Goal: Obtain resource: Download file/media

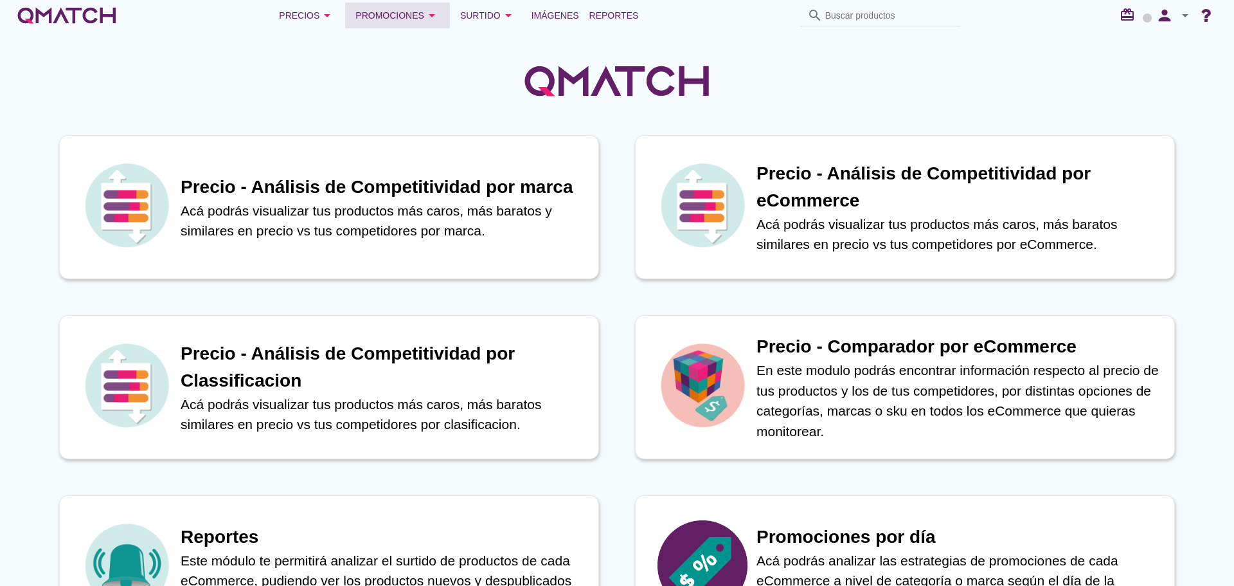
click at [379, 12] on div "Promociones arrow_drop_down" at bounding box center [397, 15] width 84 height 15
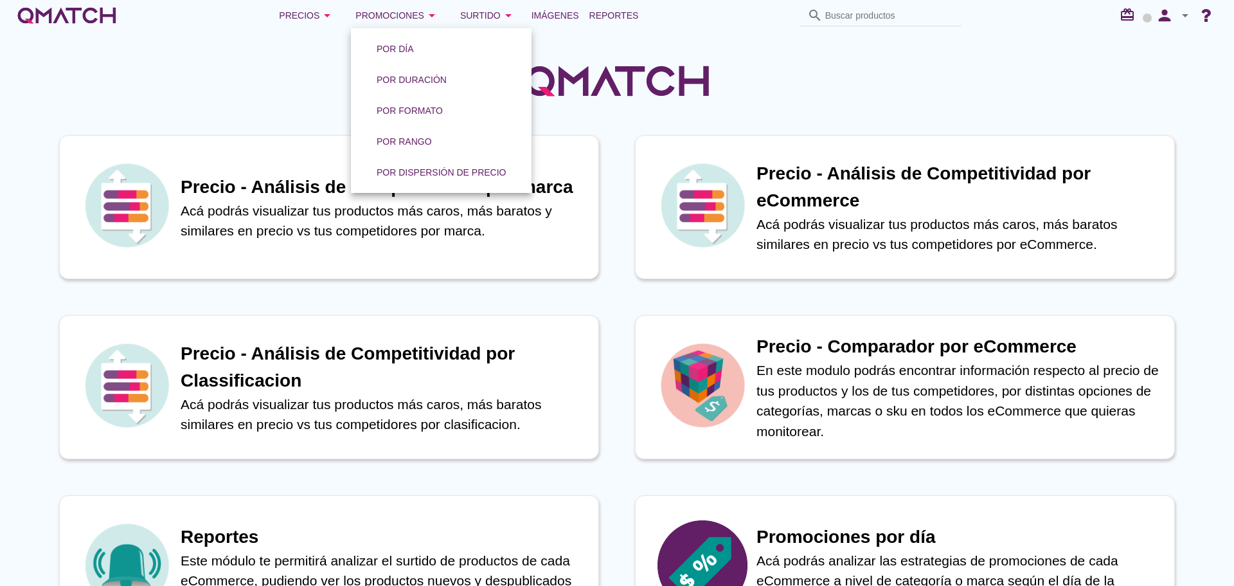
click at [819, 55] on div at bounding box center [617, 74] width 1234 height 86
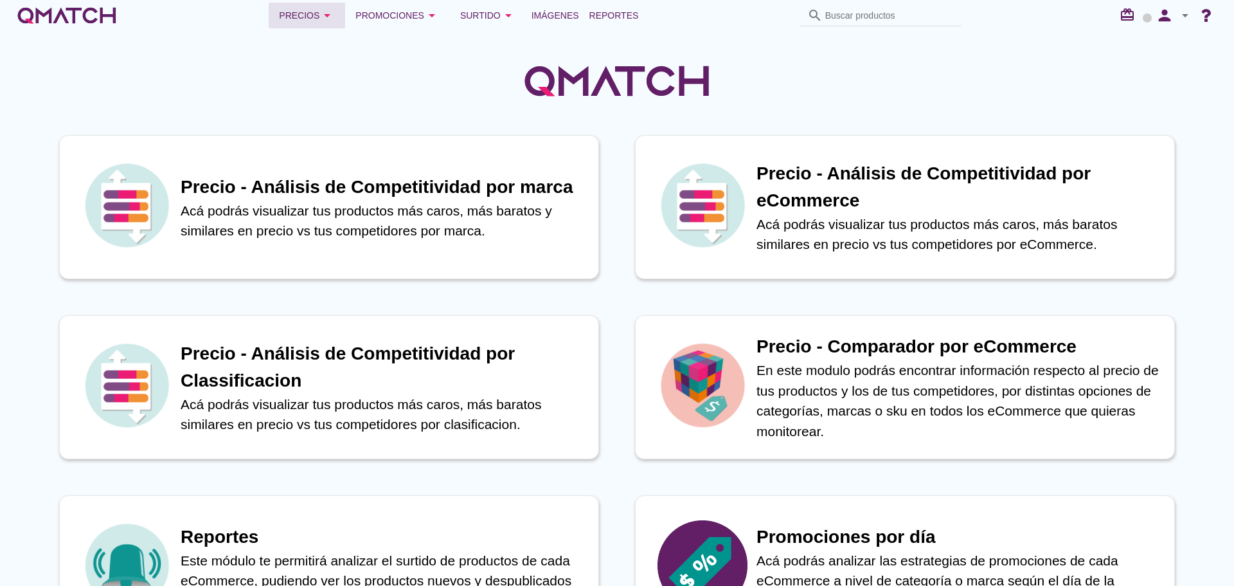
click at [323, 11] on div "Precios arrow_drop_down" at bounding box center [307, 15] width 56 height 15
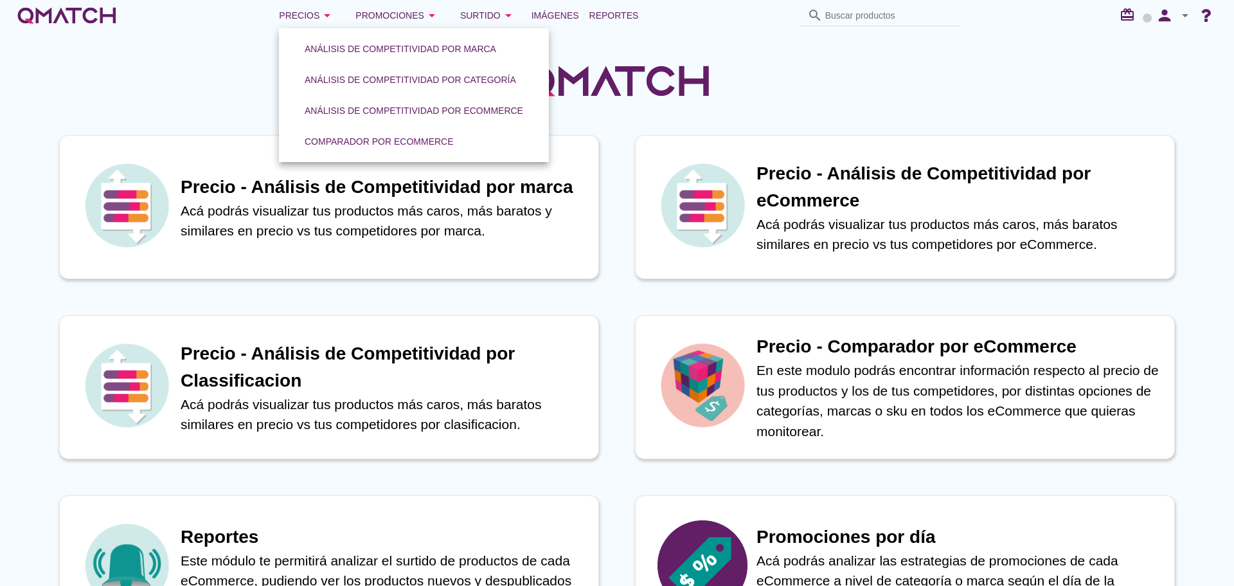
click at [726, 57] on div at bounding box center [617, 74] width 1234 height 86
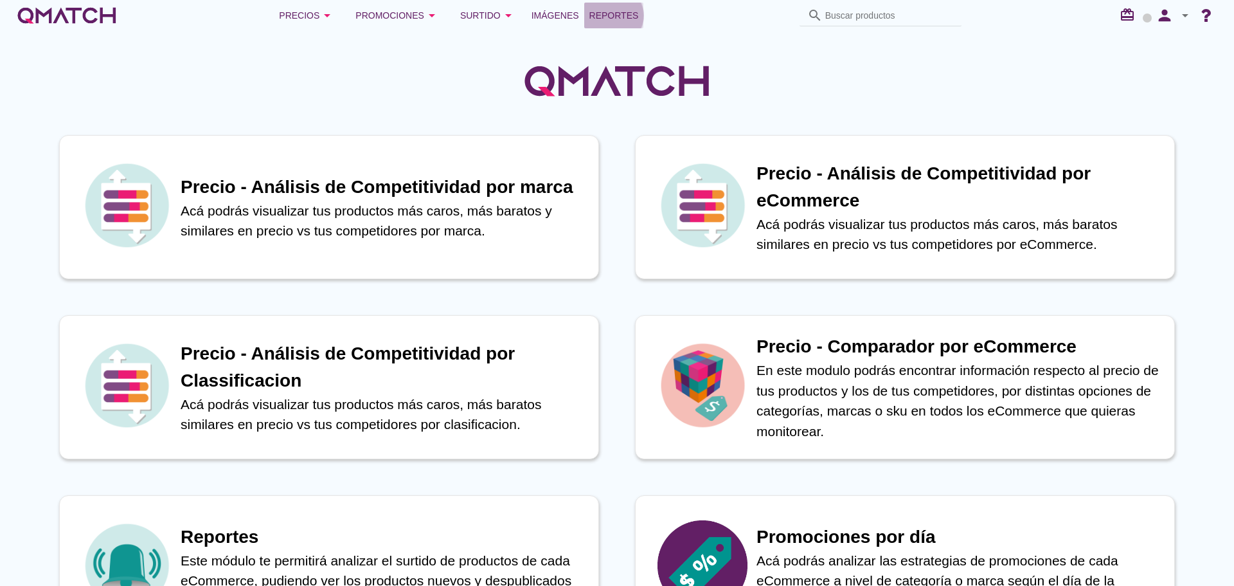
click at [624, 19] on span "Reportes" at bounding box center [613, 15] width 49 height 15
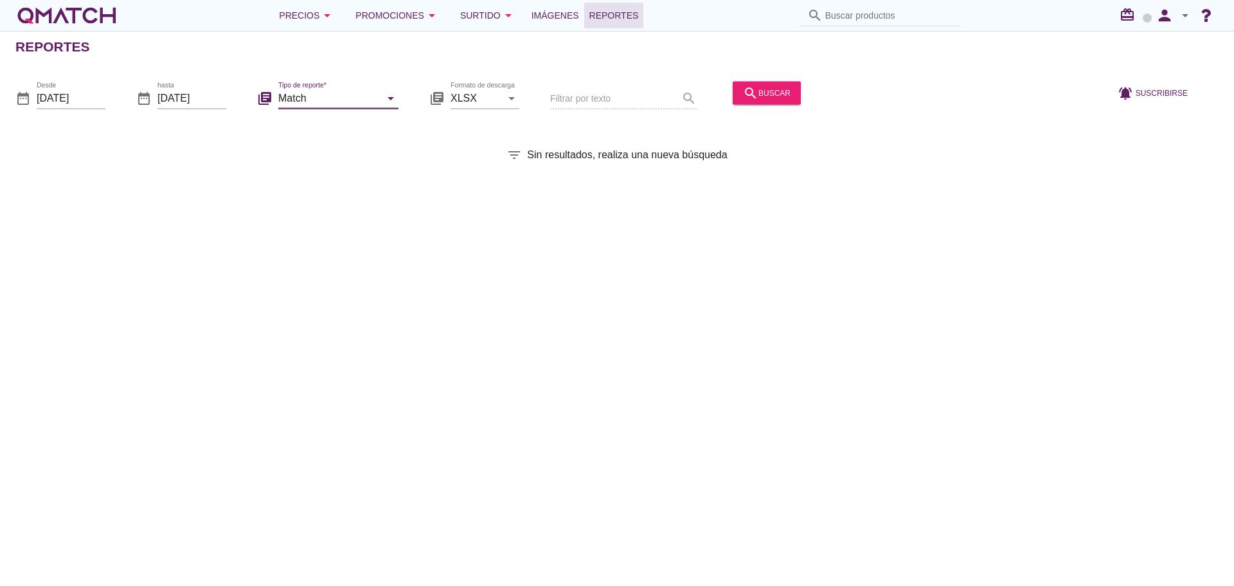
click at [355, 93] on input "Match" at bounding box center [329, 97] width 102 height 21
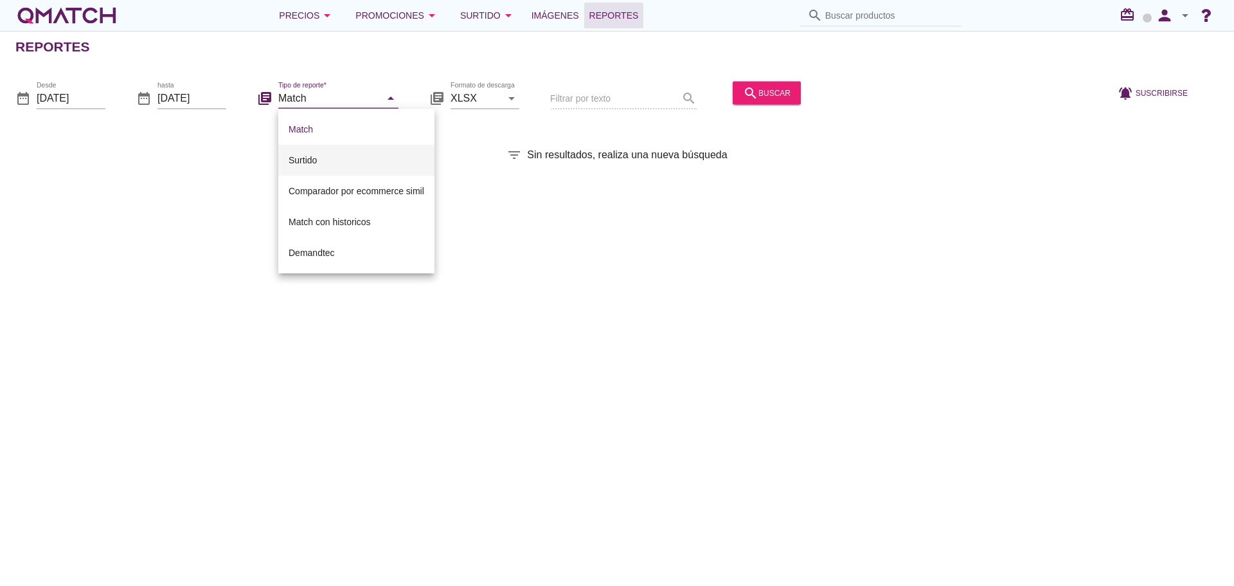
click at [330, 157] on div "Surtido" at bounding box center [357, 159] width 136 height 15
type input "Surtido"
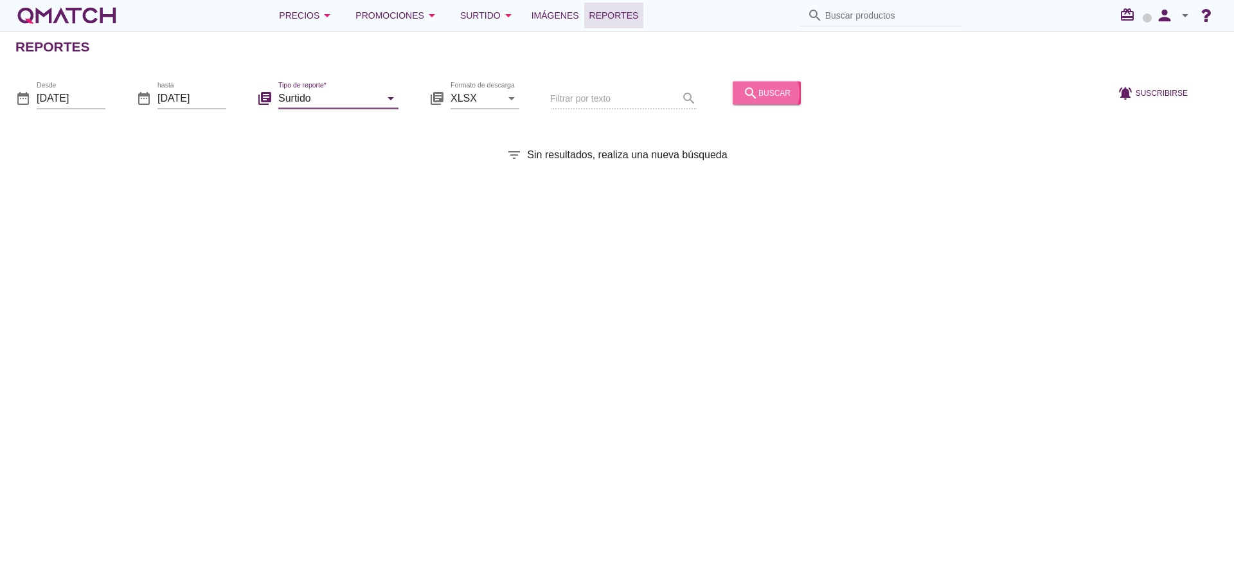
click at [753, 91] on div "search buscar" at bounding box center [767, 92] width 48 height 15
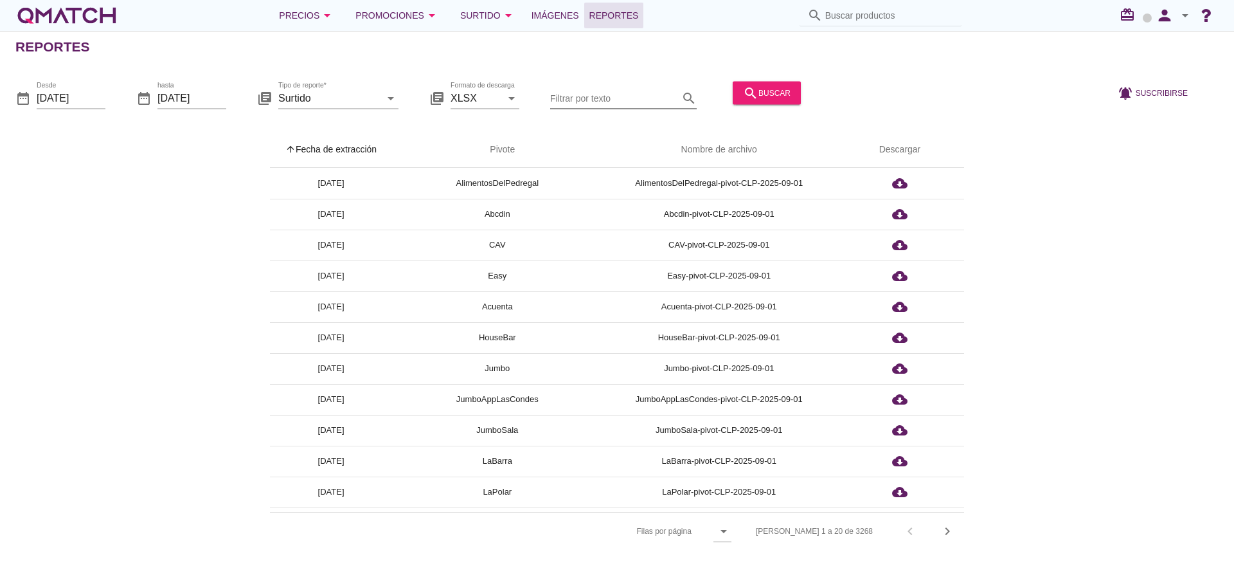
click at [581, 100] on input "Filtrar por texto" at bounding box center [614, 97] width 129 height 21
paste input "¿pudiste enviar este Excel a [PERSON_NAME] respondiendo la validación que solic…"
type input "¿pudiste enviar este Excel a [PERSON_NAME] respondiendo la validación que solic…"
click at [586, 92] on input "Filtrar por texto" at bounding box center [614, 97] width 129 height 21
paste input "LiderAvdaArturoPrat651Concepcion"
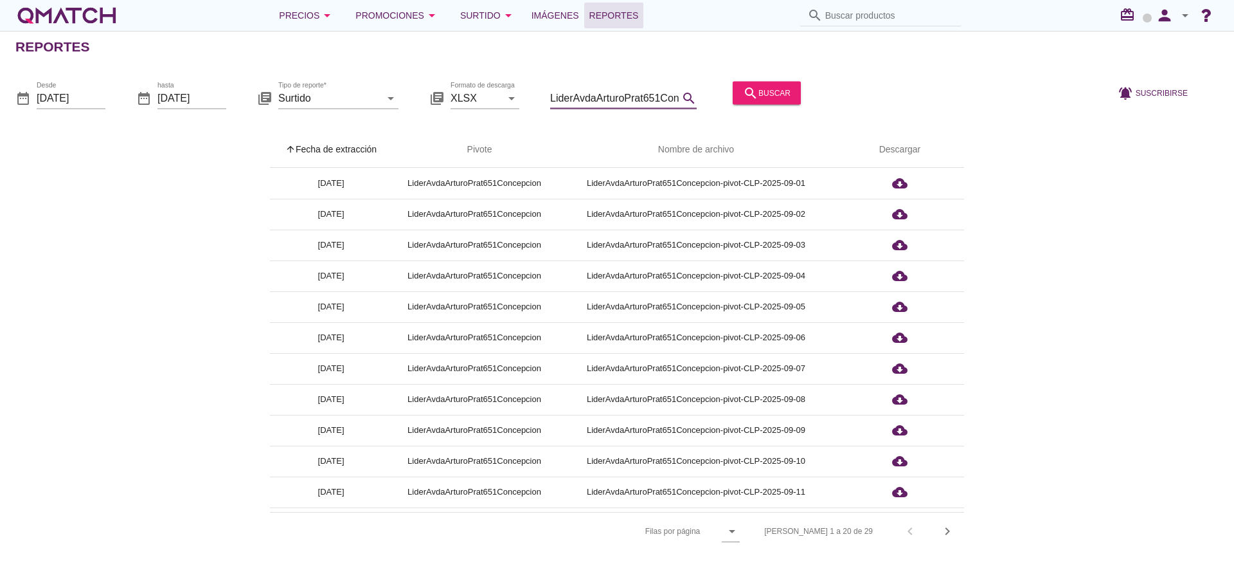
click at [333, 146] on th "arrow_upward Fecha de extracción" at bounding box center [331, 150] width 122 height 36
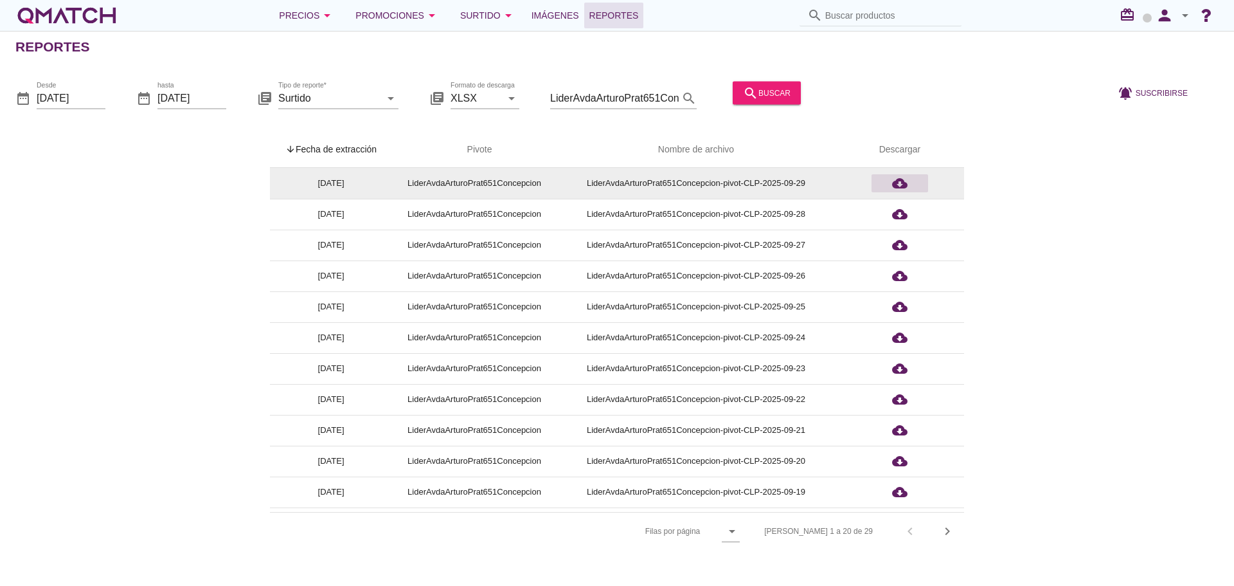
click at [901, 186] on icon "cloud_download" at bounding box center [899, 182] width 15 height 15
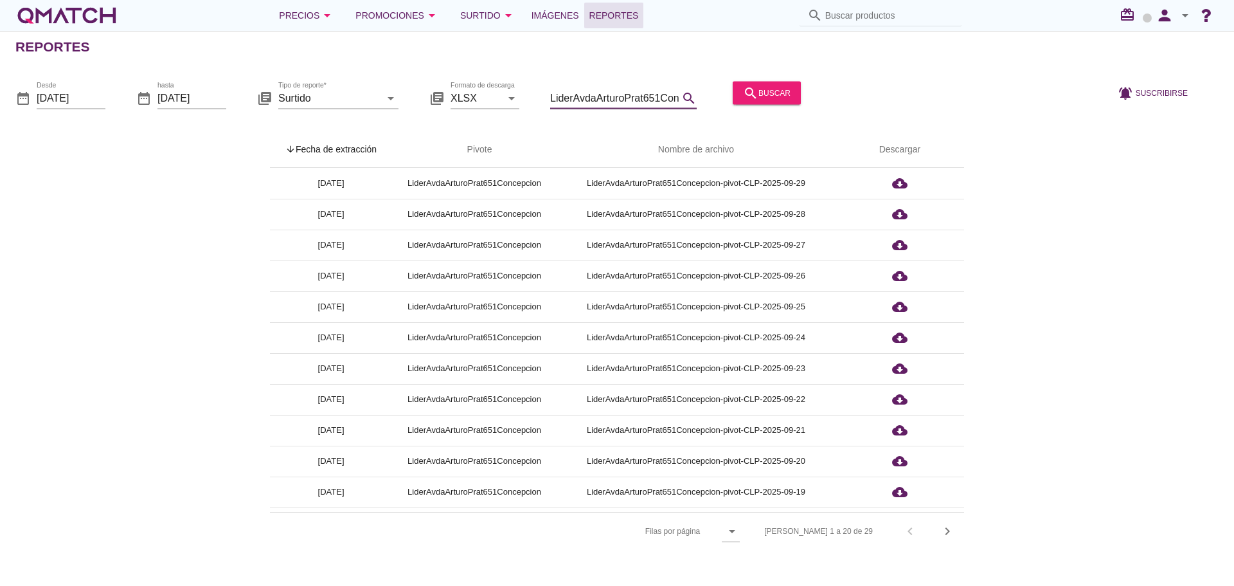
click at [632, 95] on input "LiderAvdaArturoPrat651Concepcion" at bounding box center [614, 97] width 129 height 21
paste input "PadreAlbertoHurtado060EstacionCentral"
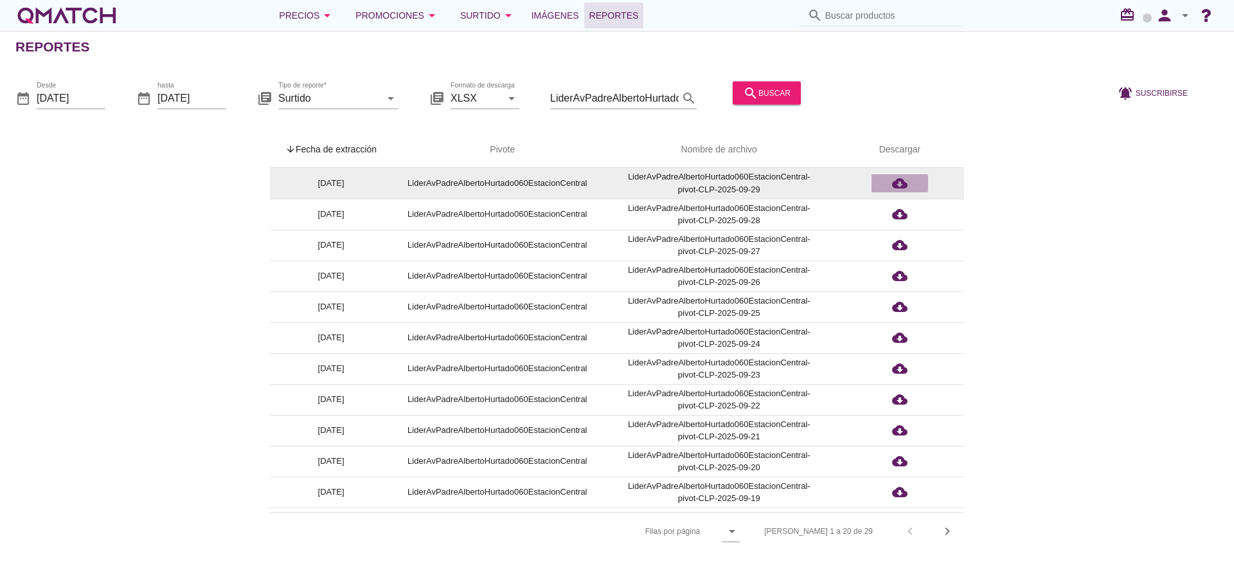
click at [894, 182] on icon "cloud_download" at bounding box center [899, 182] width 15 height 15
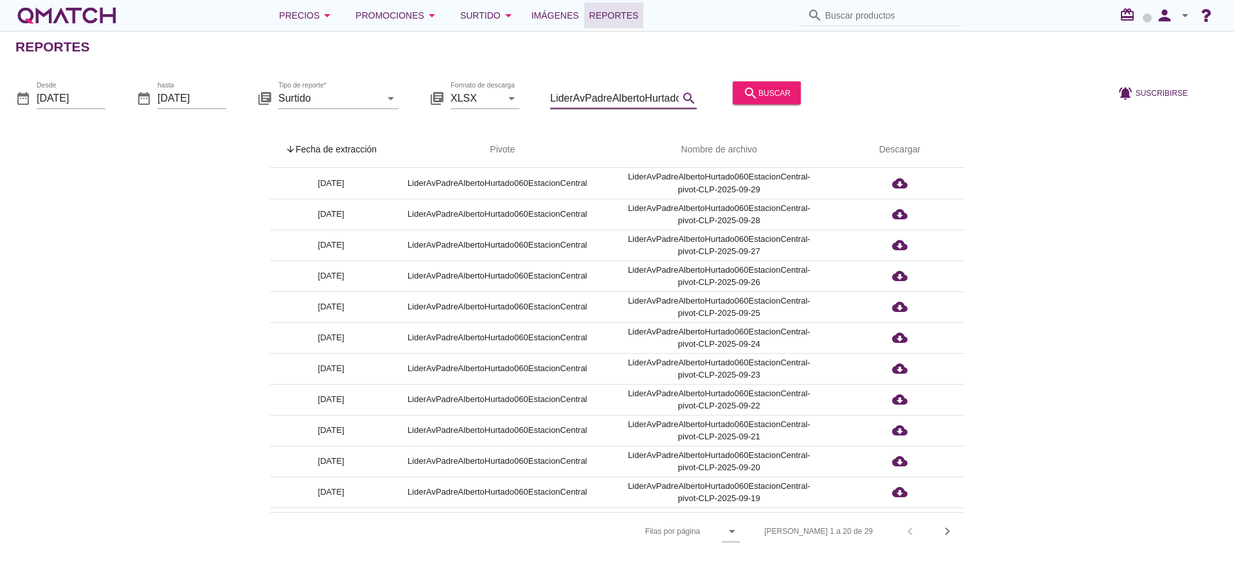
click at [616, 99] on input "LiderAvPadreAlbertoHurtado060EstacionCentral" at bounding box center [614, 97] width 129 height 21
paste input "Vino Tinto [GEOGRAPHIC_DATA] 13.5° [GEOGRAPHIC_DATA], 750 m"
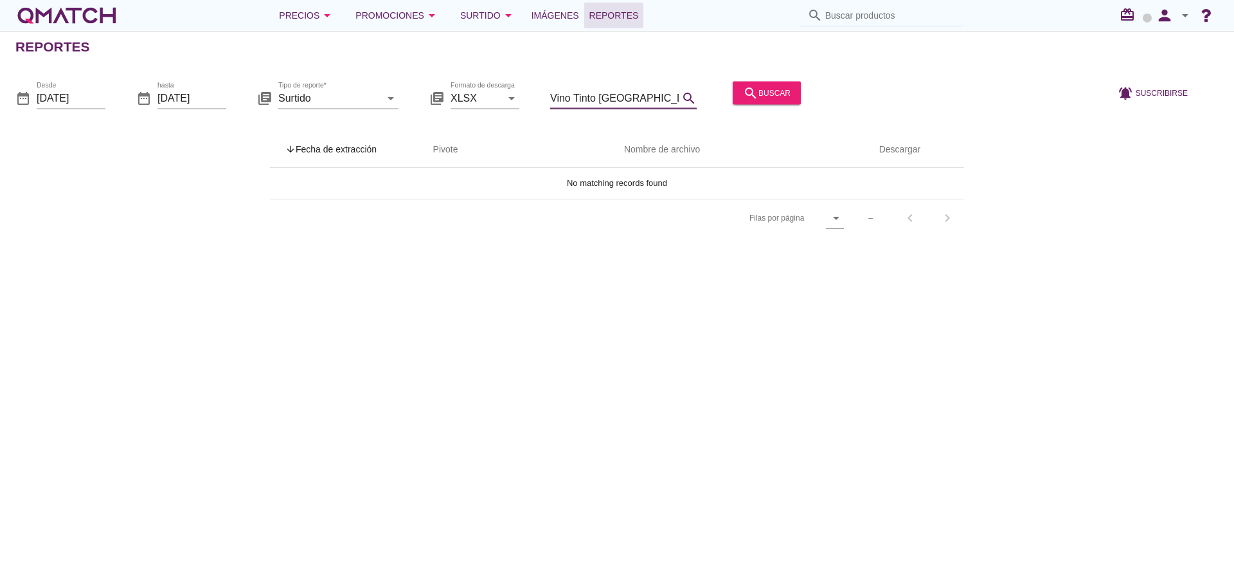
click at [637, 97] on input "Vino Tinto [GEOGRAPHIC_DATA] 13.5° [GEOGRAPHIC_DATA], 750 ml" at bounding box center [614, 97] width 129 height 21
paste input "LiderFroilanRoa7107Local64LaFlorida"
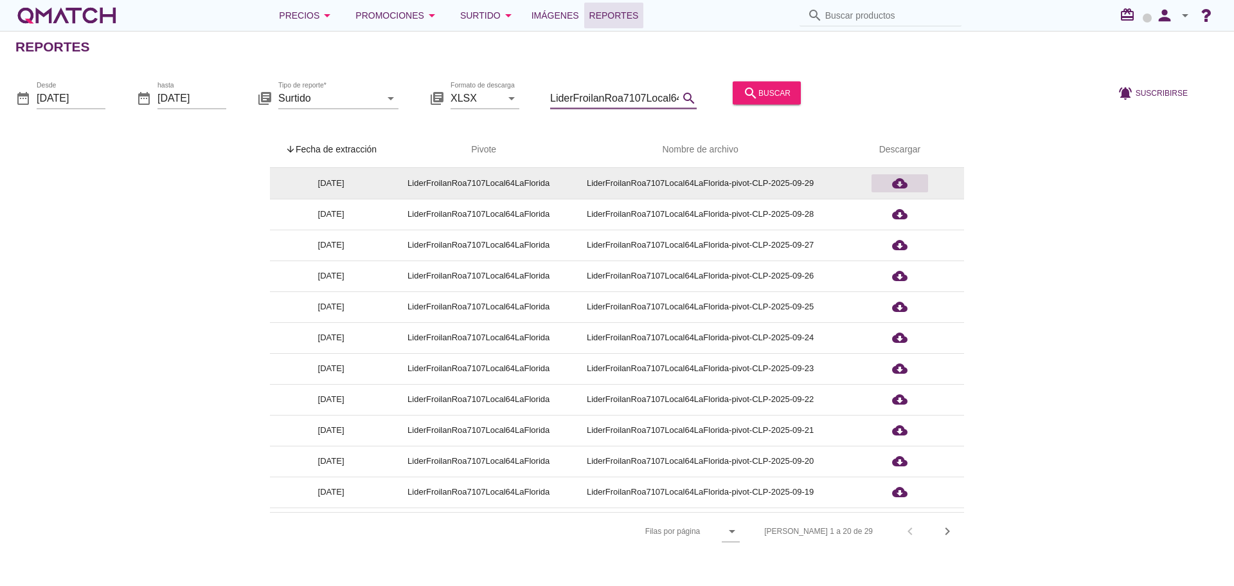
click at [898, 179] on icon "cloud_download" at bounding box center [899, 182] width 15 height 15
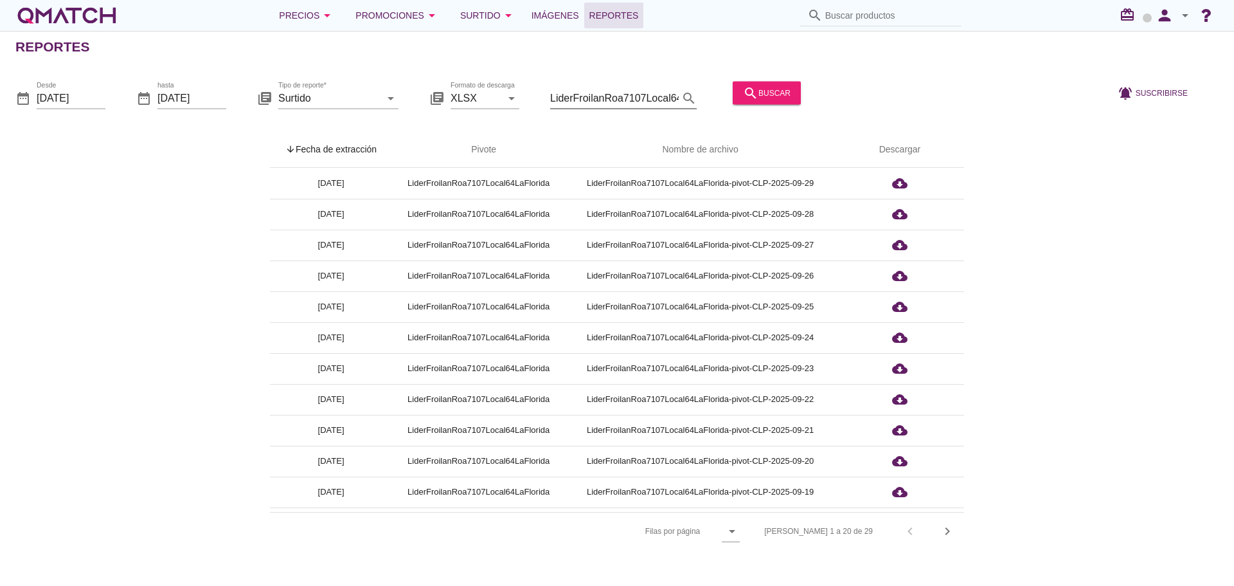
click at [661, 94] on input "LiderFroilanRoa7107Local64LaFlorida" at bounding box center [614, 97] width 129 height 21
paste input "Zenteno21Antofagast"
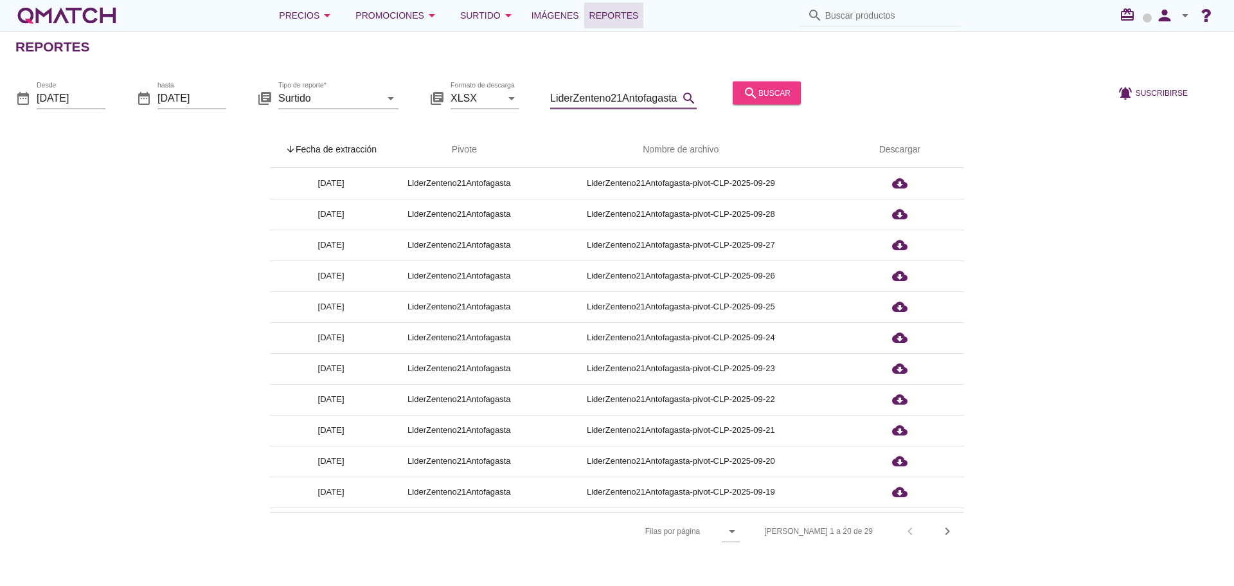
type input "LiderZenteno21Antofagasta"
click at [775, 91] on div "search buscar" at bounding box center [767, 92] width 48 height 15
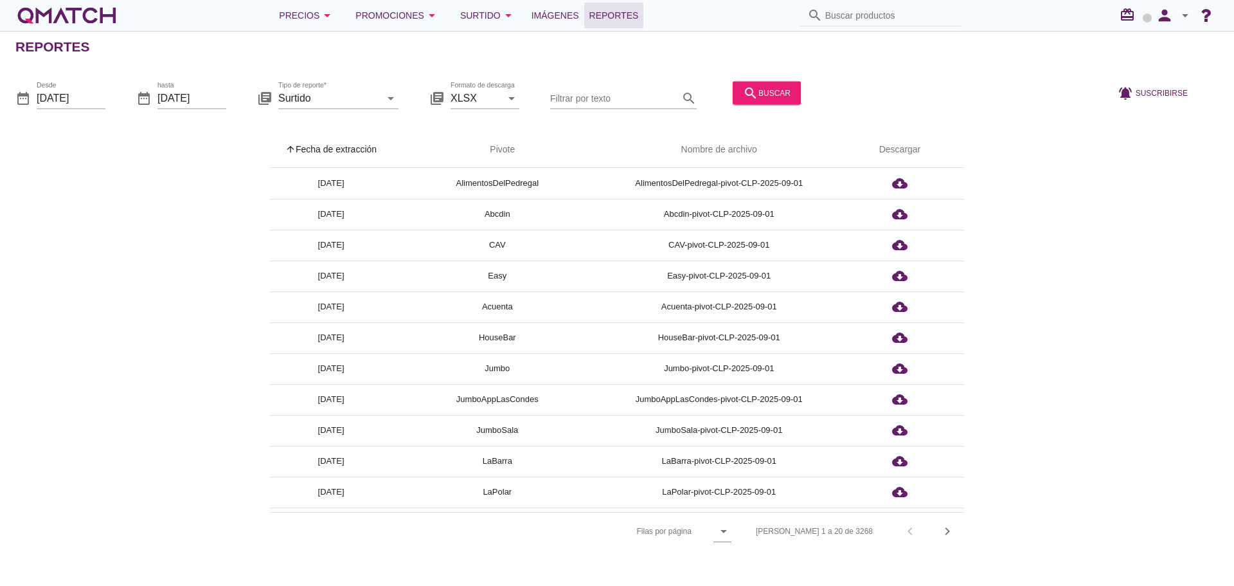
click at [341, 148] on th "arrow_upward Fecha de extracción" at bounding box center [331, 150] width 122 height 36
click at [597, 100] on input "Filtrar por texto" at bounding box center [614, 97] width 129 height 21
paste input "LiderZenteno21Antofagasta"
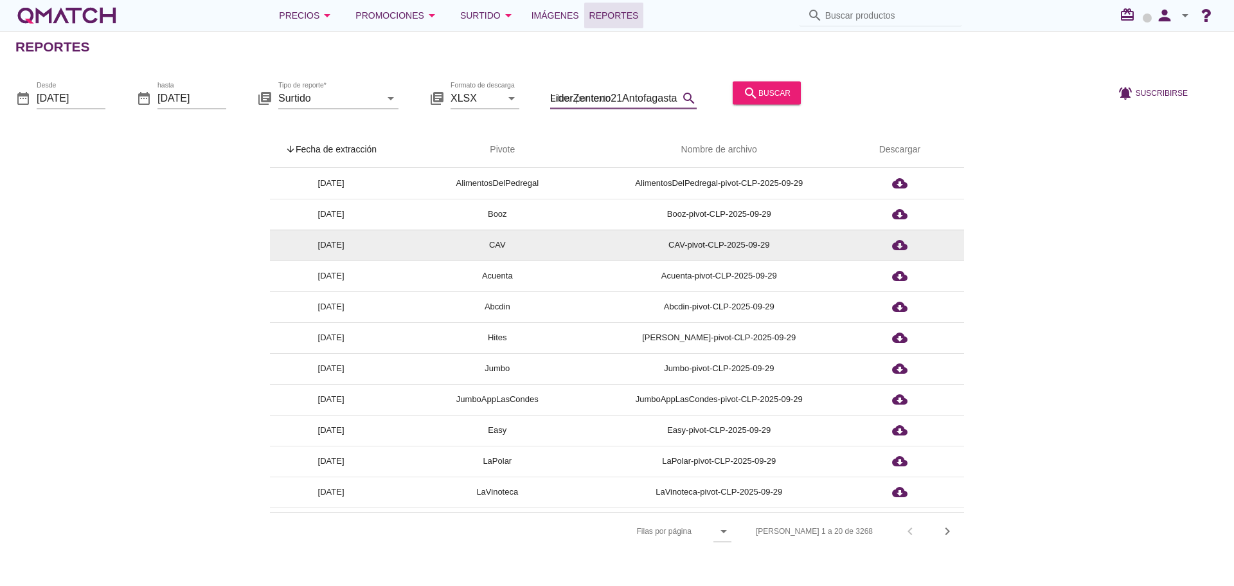
scroll to position [0, 11]
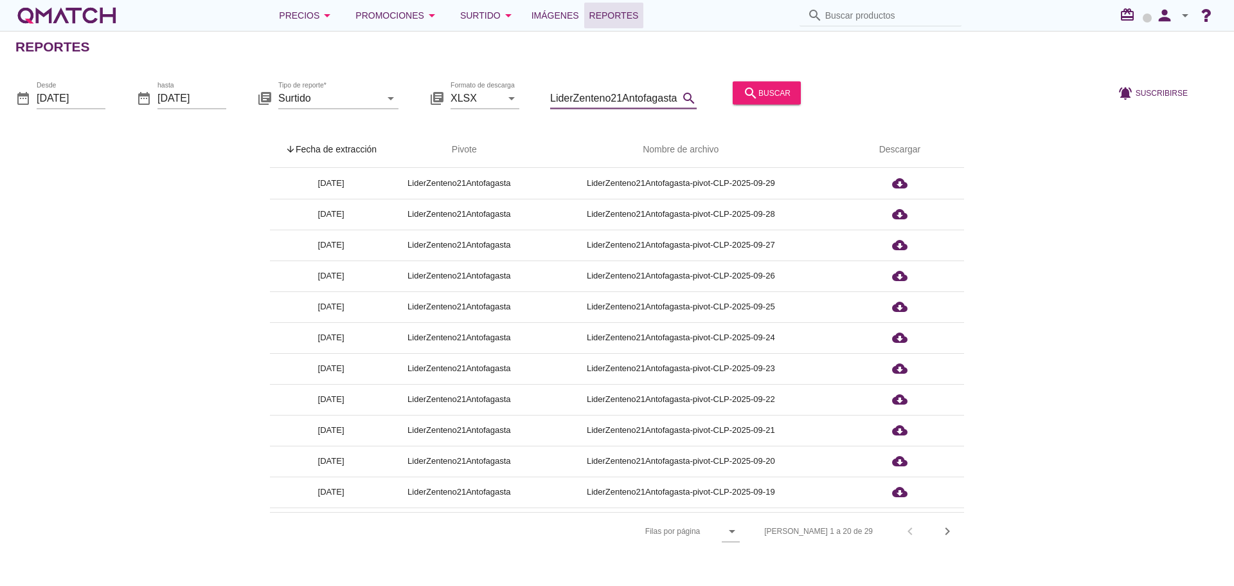
type input "LiderZenteno21Antofagasta"
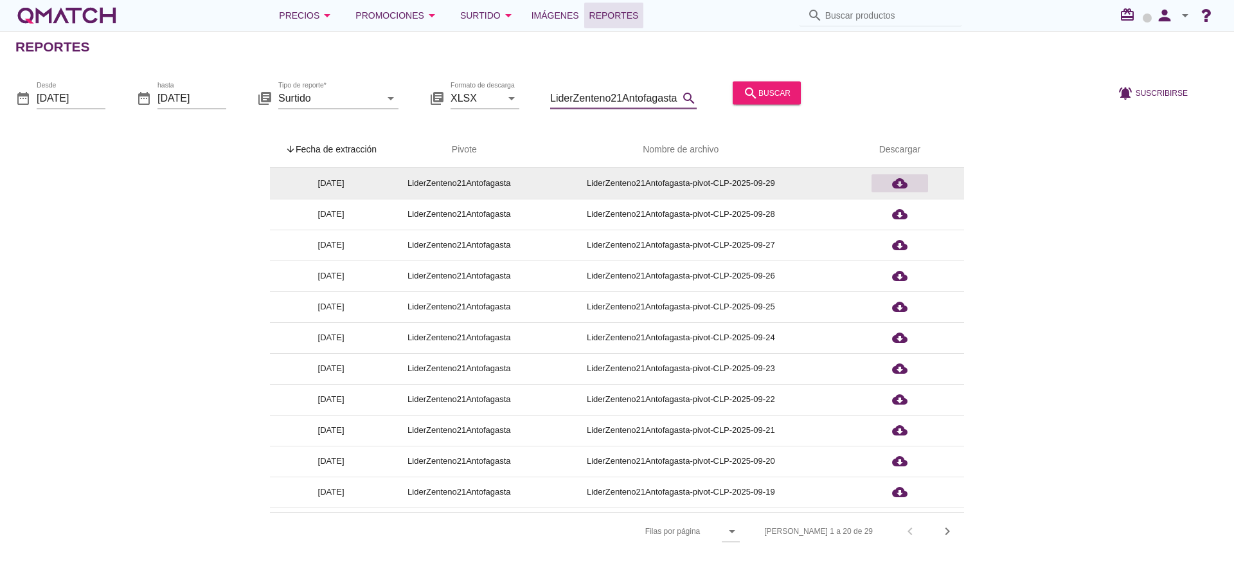
click at [903, 177] on icon "cloud_download" at bounding box center [899, 182] width 15 height 15
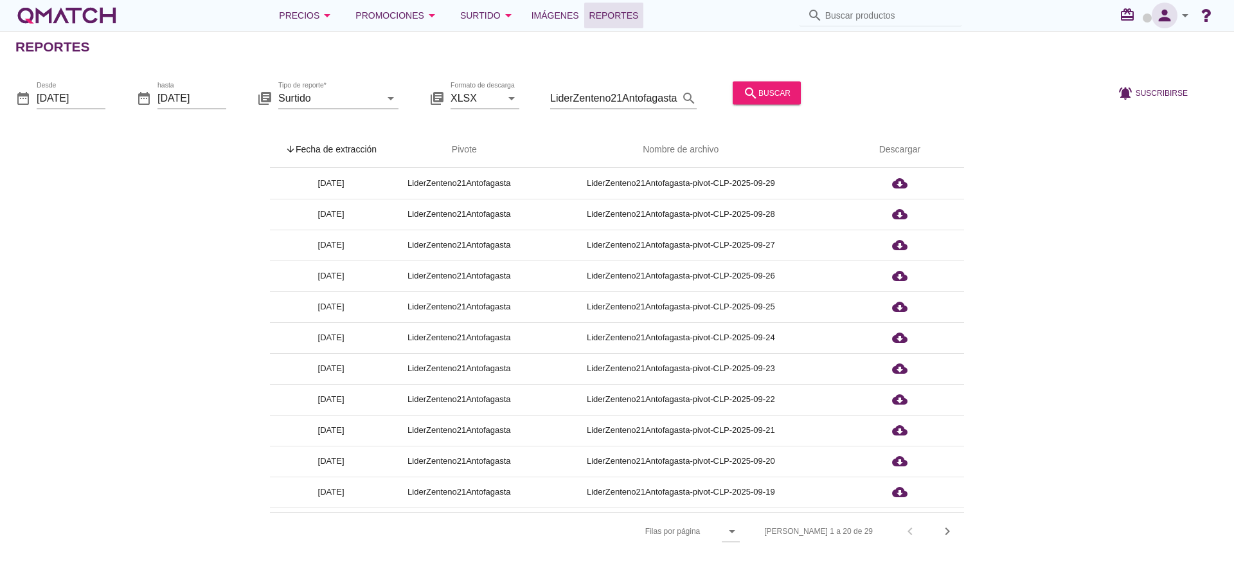
click at [1165, 13] on icon "person" at bounding box center [1165, 15] width 26 height 18
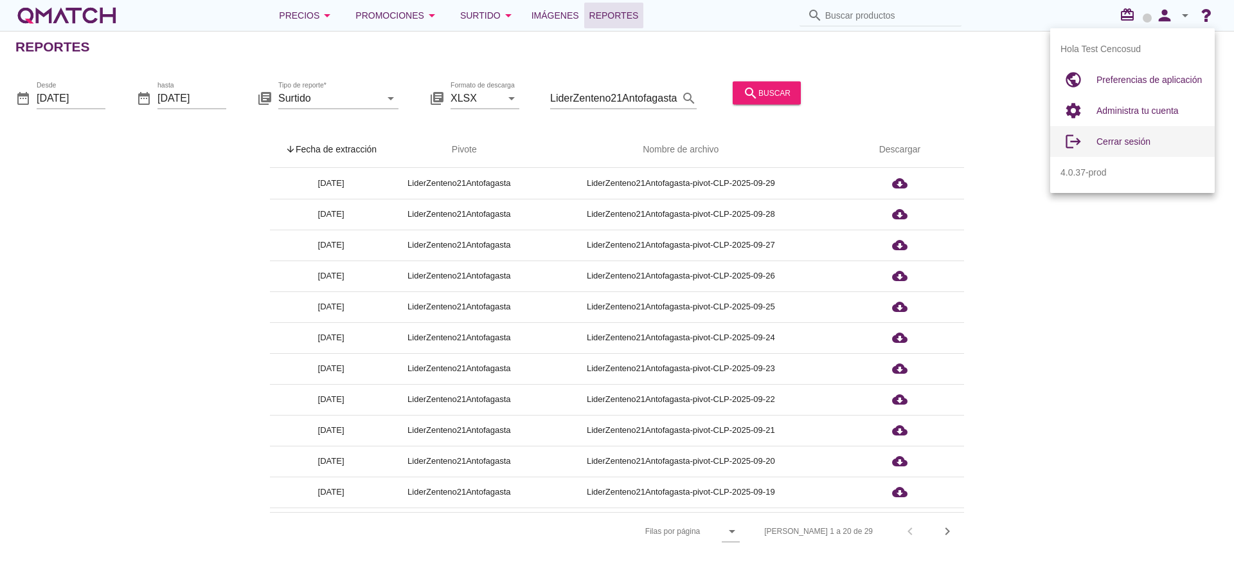
click at [1118, 141] on span "Cerrar sesión" at bounding box center [1124, 141] width 54 height 10
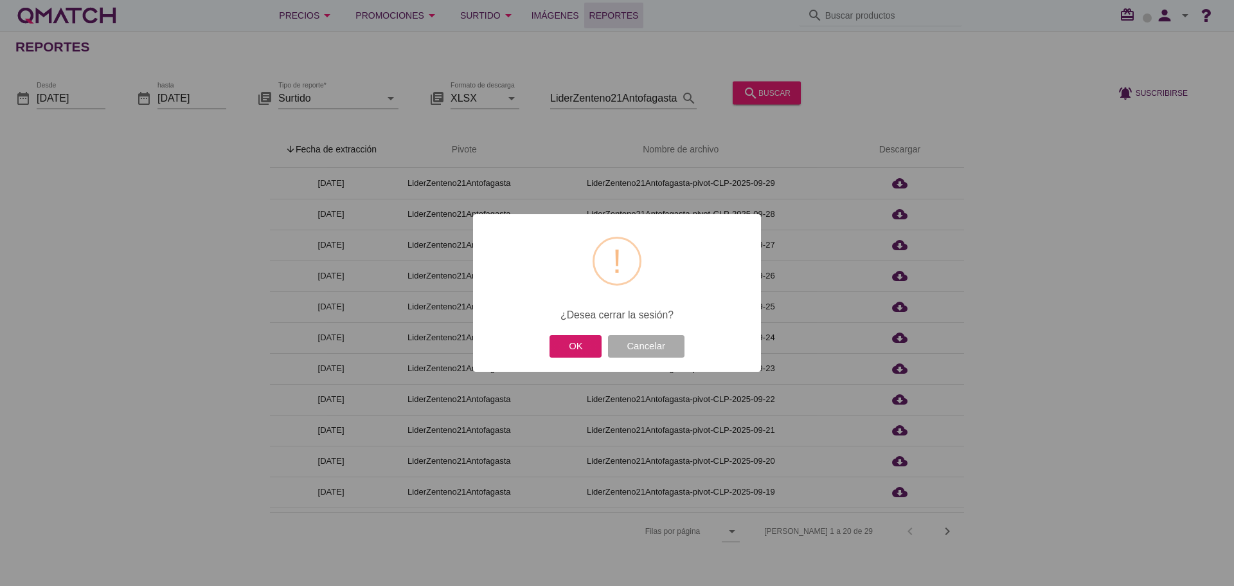
click at [584, 351] on button "OK" at bounding box center [576, 346] width 52 height 22
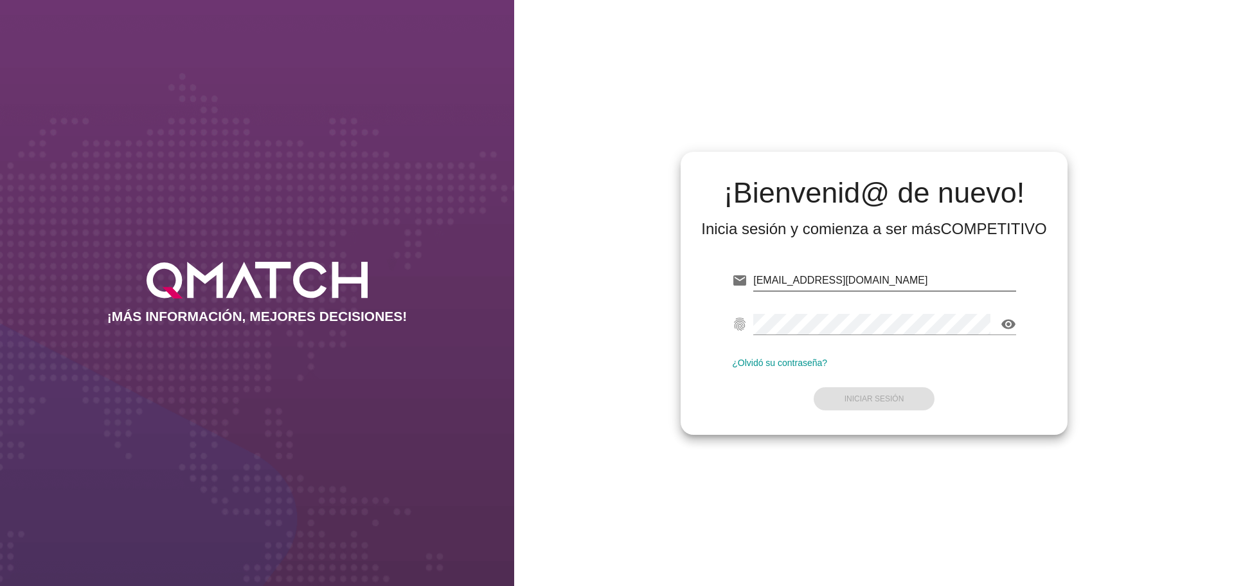
click at [898, 283] on input "test@test.cencosud.cl" at bounding box center [884, 280] width 263 height 21
type input "test@test.cencosud.com.co"
click at [898, 393] on button "Iniciar Sesión" at bounding box center [874, 398] width 121 height 23
